Goal: Task Accomplishment & Management: Manage account settings

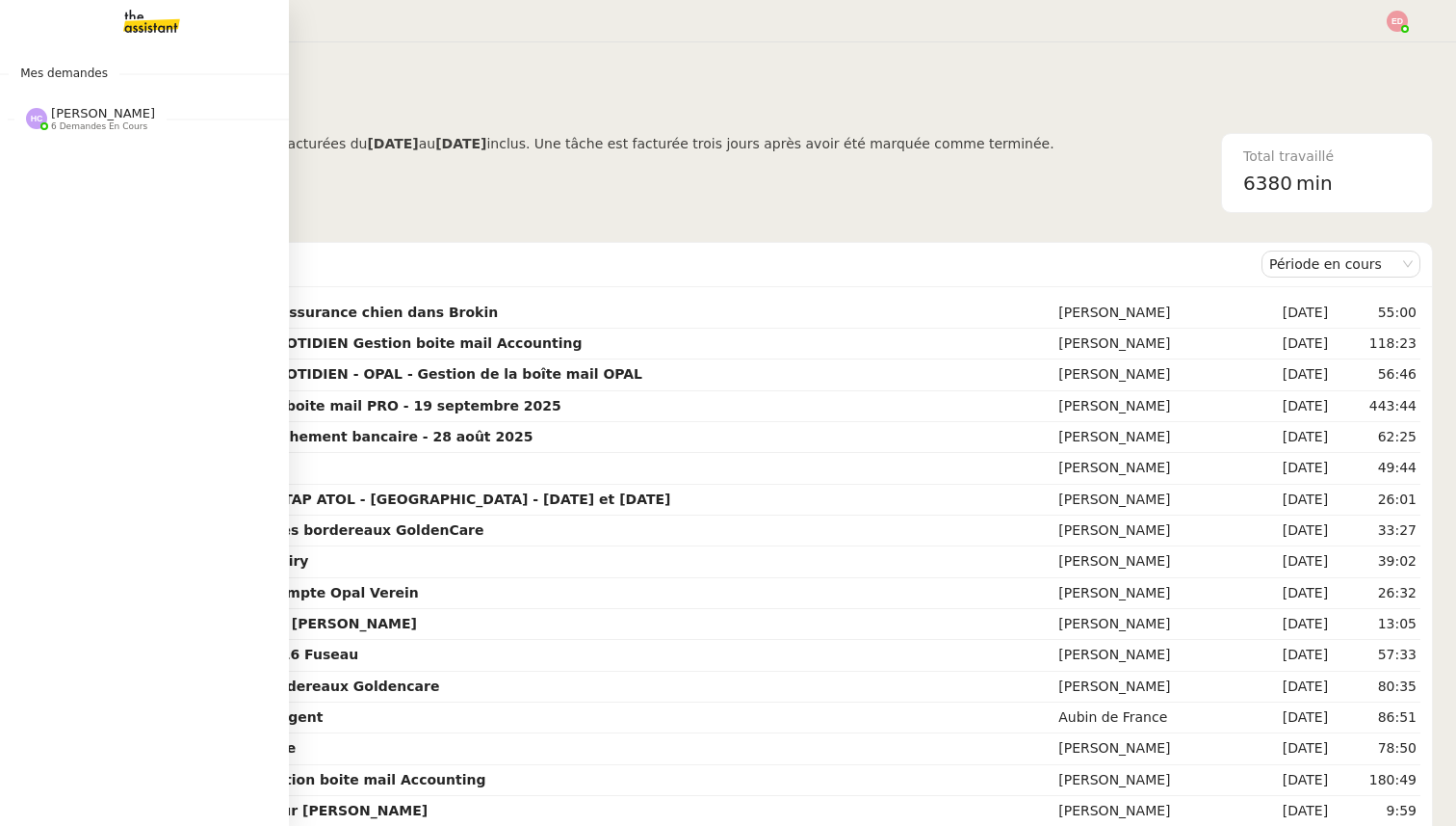
click at [60, 116] on span "[PERSON_NAME]" at bounding box center [103, 113] width 104 height 15
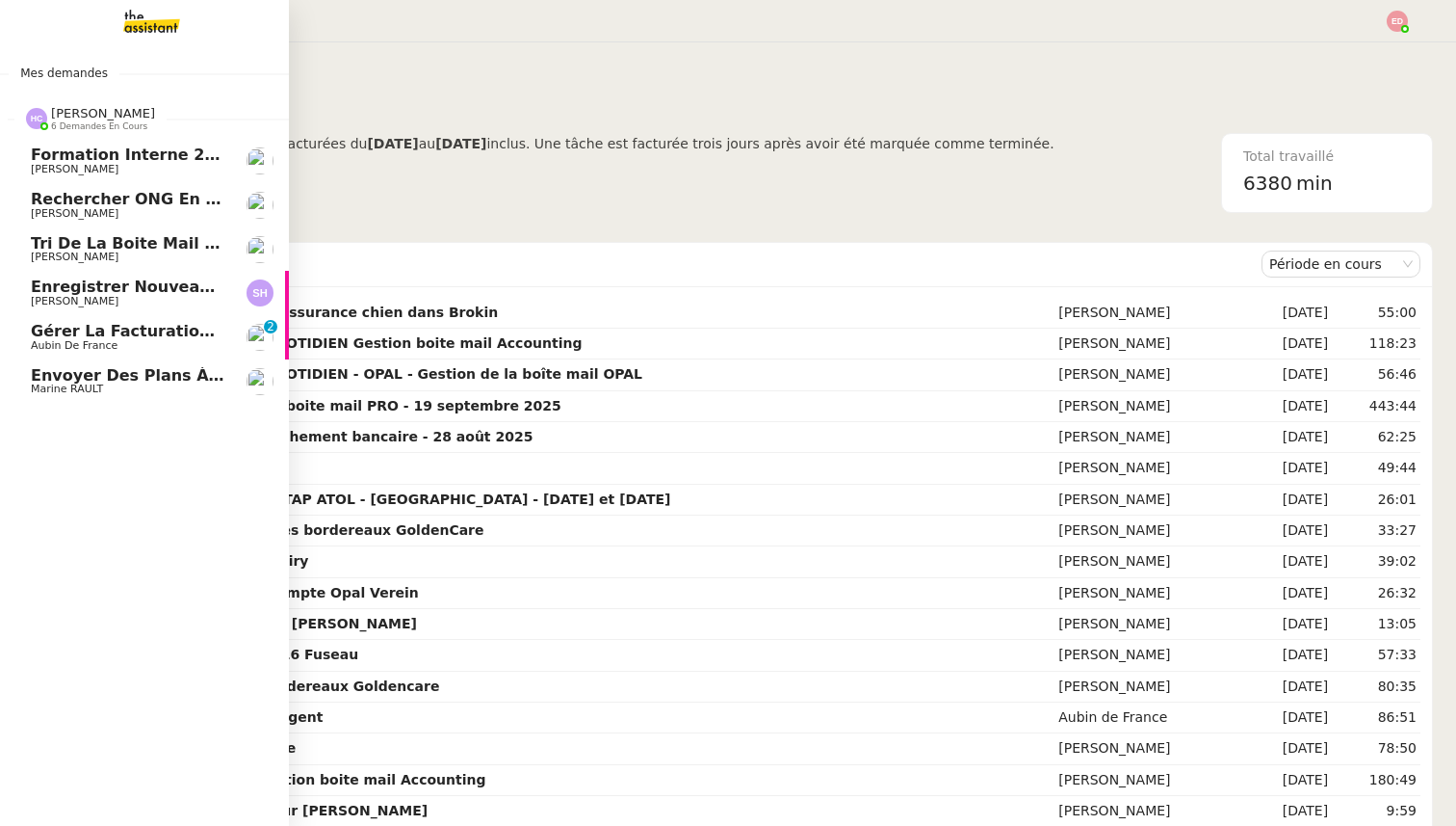
click at [81, 244] on span "Tri de la boite mail PERSO - 26 septembre 2025" at bounding box center [240, 243] width 419 height 18
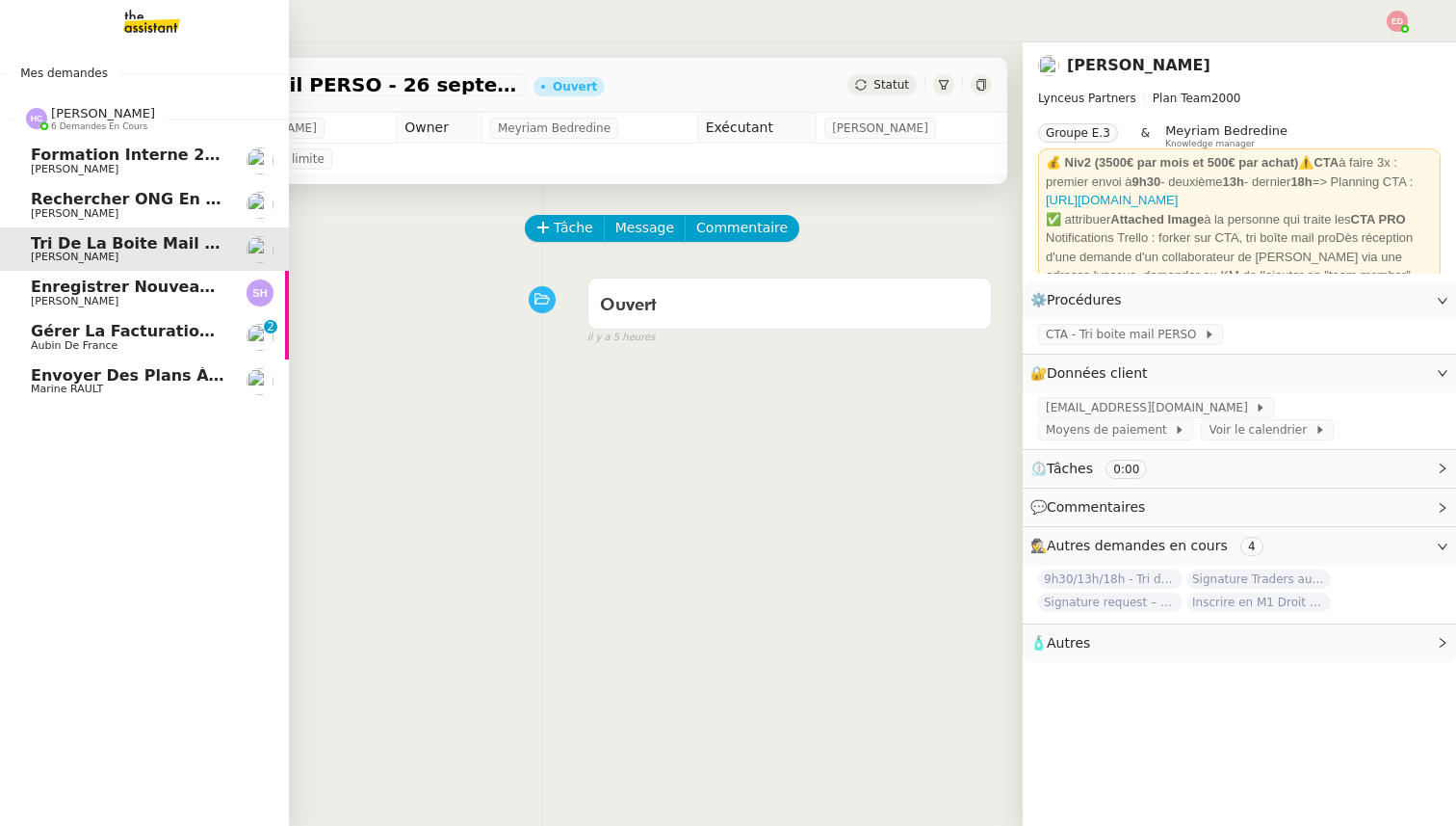
click at [87, 320] on link "Gérer la facturation des avenants Aubin de France 0 1 2 3 4 5 6 7 8 9" at bounding box center [144, 337] width 288 height 45
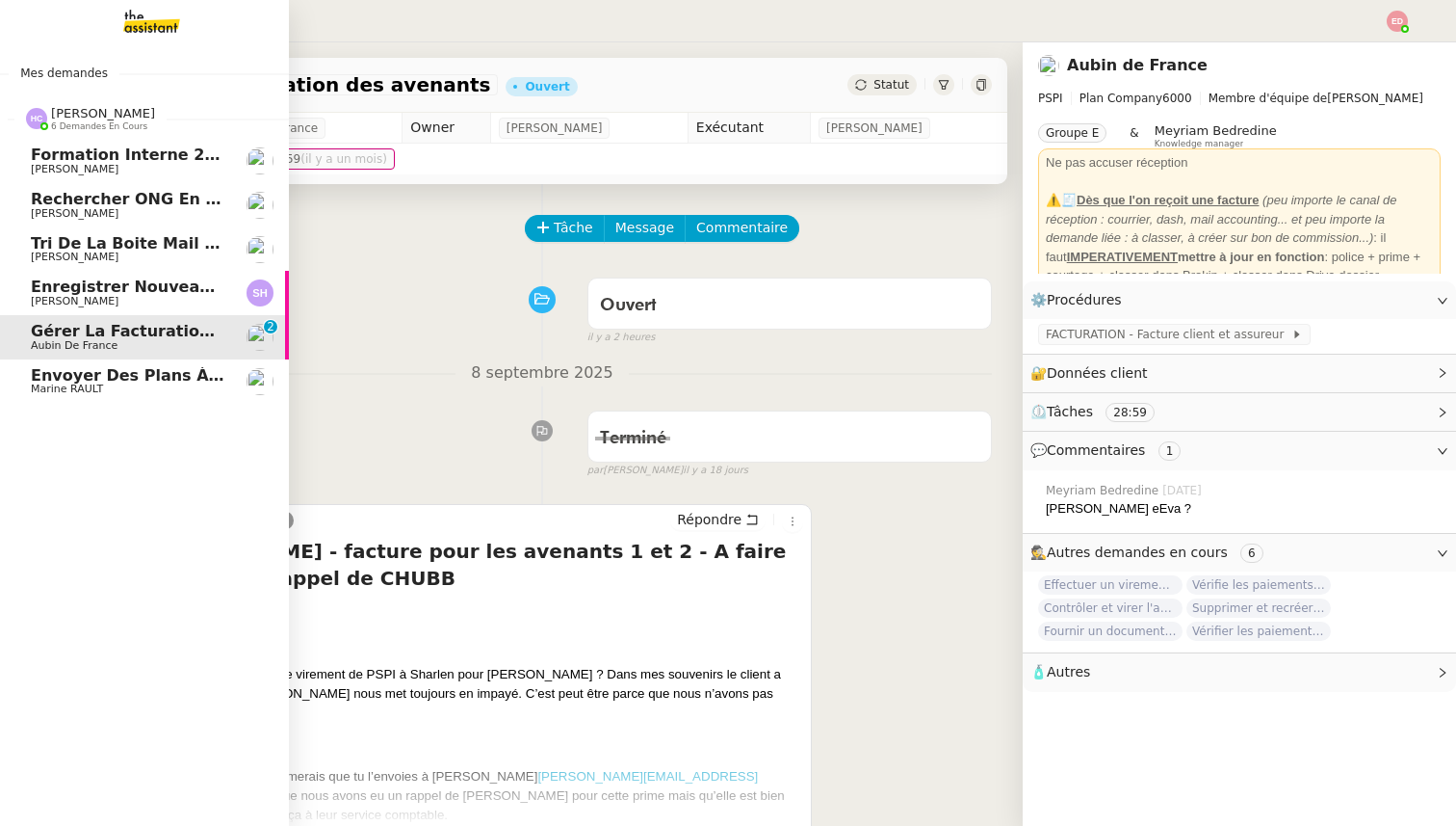
click at [56, 376] on span "Envoyer des plans à [PERSON_NAME]" at bounding box center [194, 375] width 326 height 18
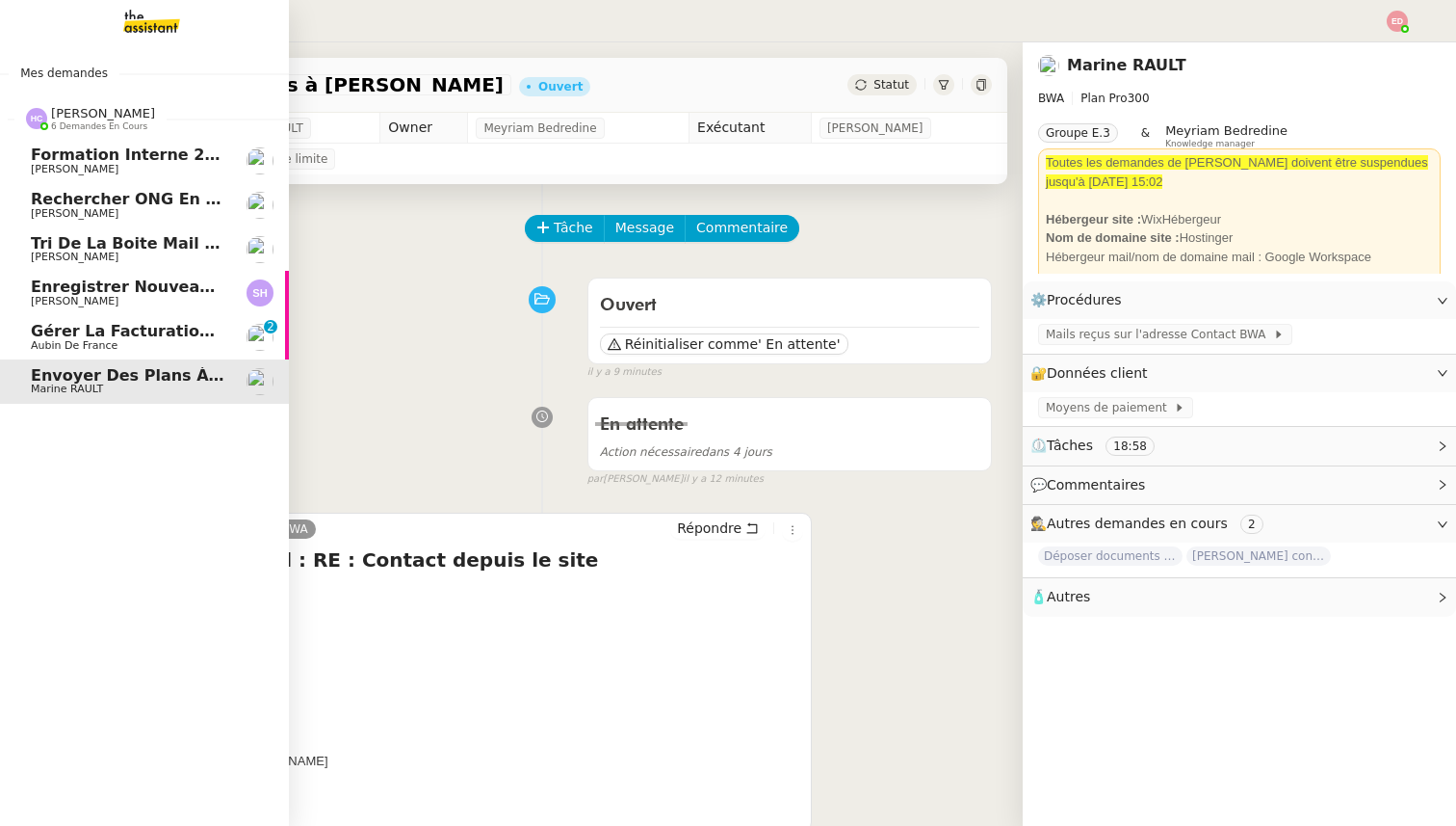
click at [124, 200] on span "Rechercher ONG en [GEOGRAPHIC_DATA] et lancer campagne" at bounding box center [300, 198] width 539 height 18
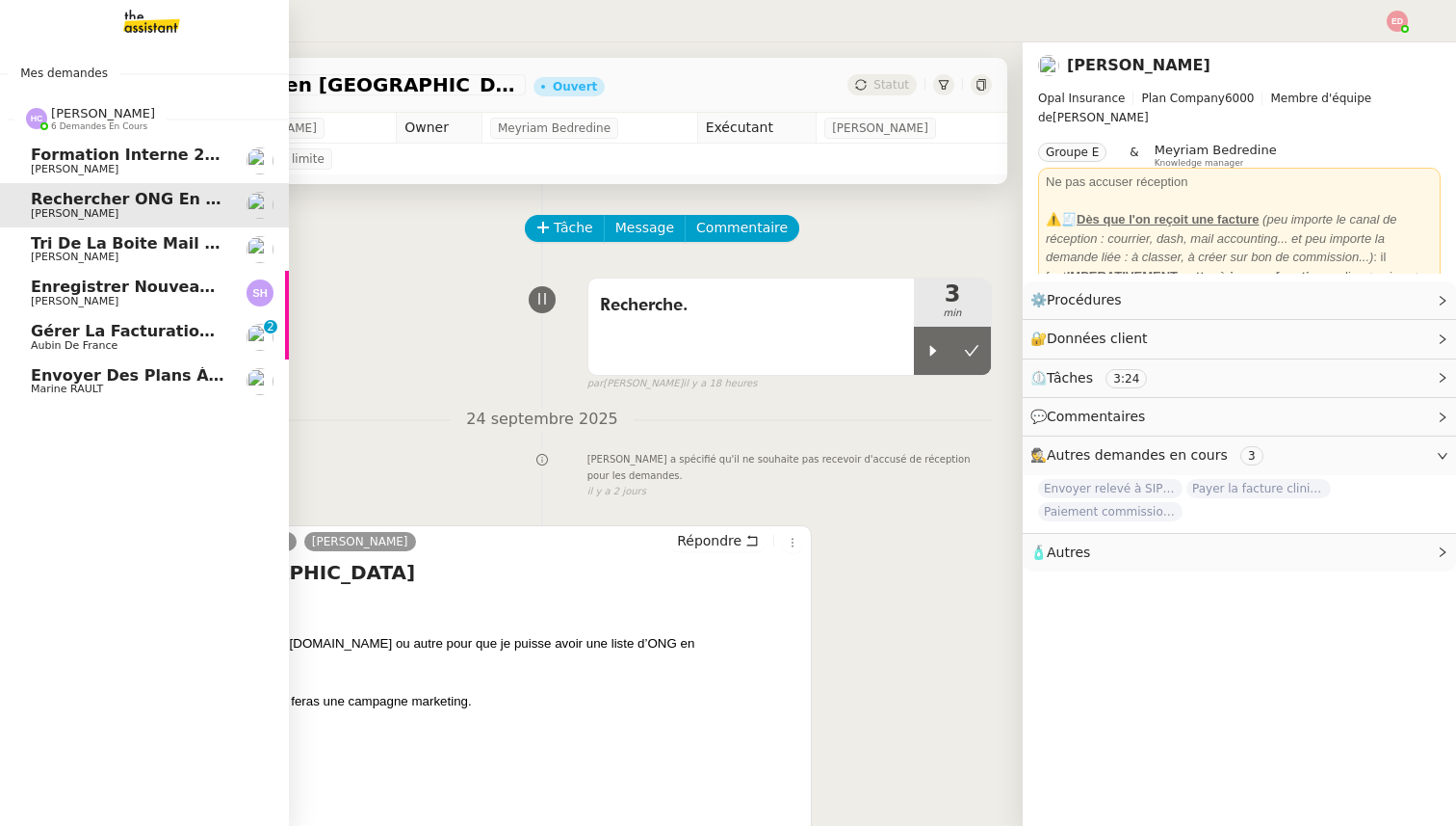
click at [67, 116] on span "[PERSON_NAME]" at bounding box center [103, 113] width 104 height 15
